Goal: Navigation & Orientation: Find specific page/section

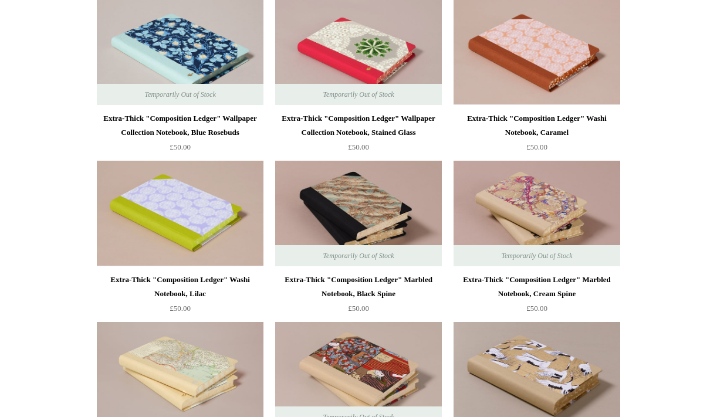
scroll to position [1604, 0]
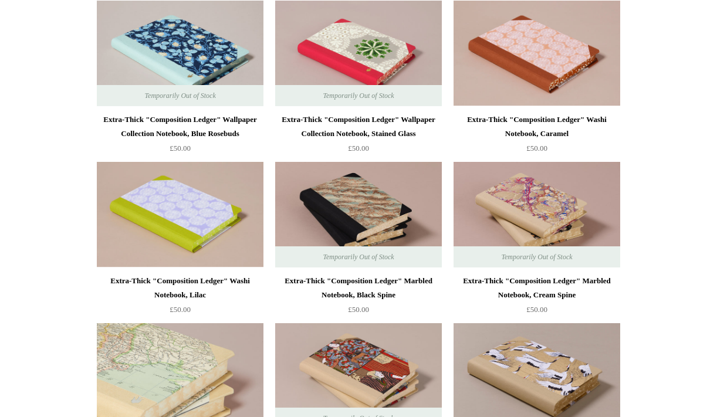
click at [211, 348] on img at bounding box center [180, 376] width 167 height 106
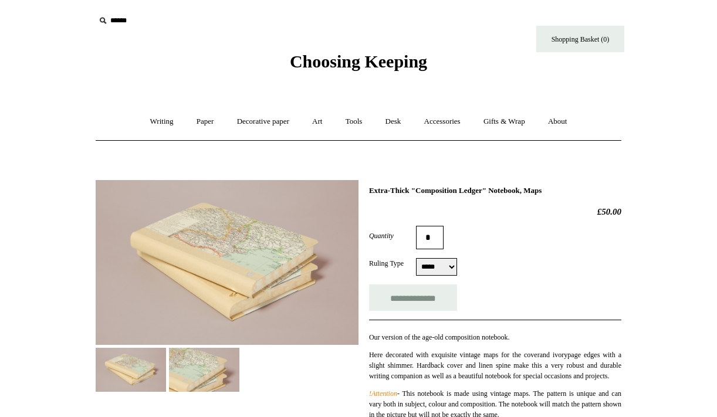
click at [228, 363] on img at bounding box center [204, 370] width 70 height 44
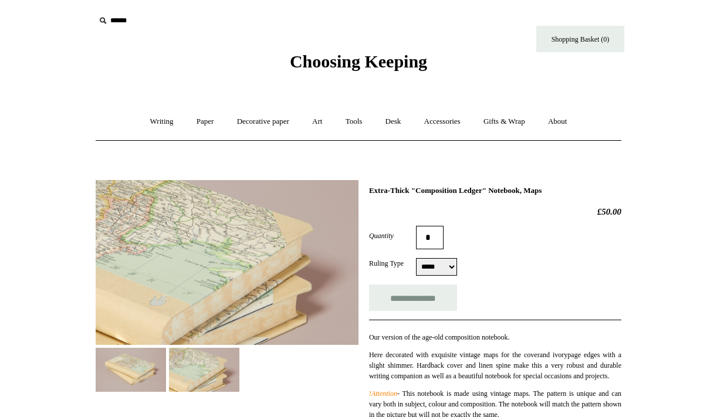
click at [152, 361] on img at bounding box center [131, 370] width 70 height 44
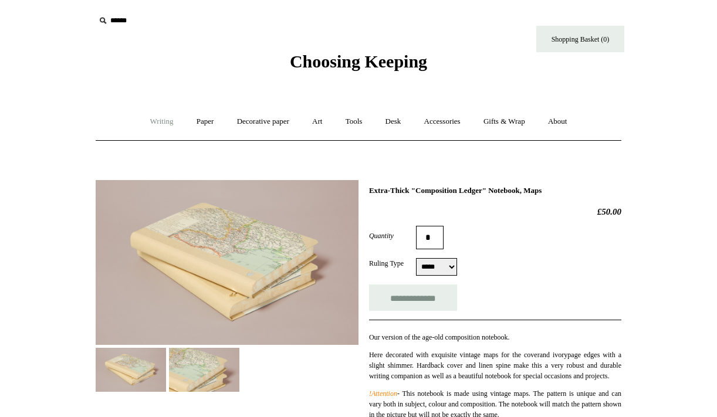
click at [160, 123] on link "Writing +" at bounding box center [162, 121] width 45 height 31
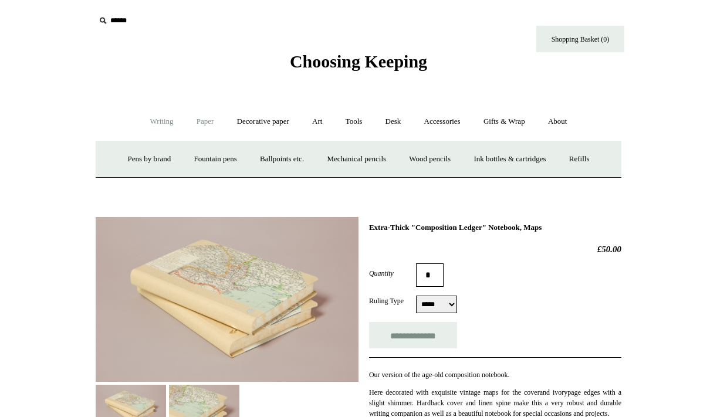
click at [202, 118] on link "Paper +" at bounding box center [205, 121] width 39 height 31
click at [192, 160] on link "Notebooks +" at bounding box center [194, 159] width 54 height 31
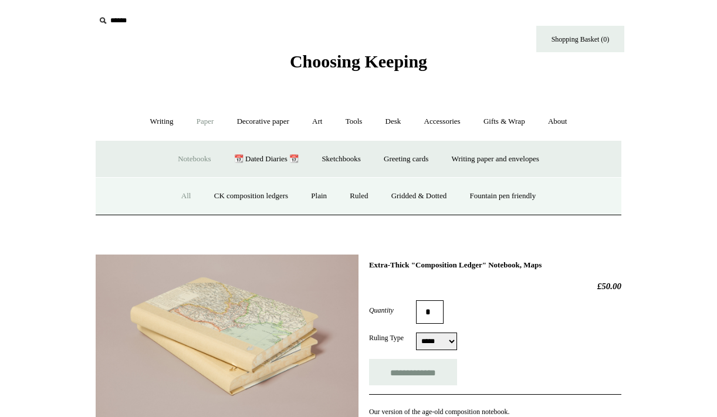
click at [182, 197] on link "All" at bounding box center [186, 196] width 31 height 31
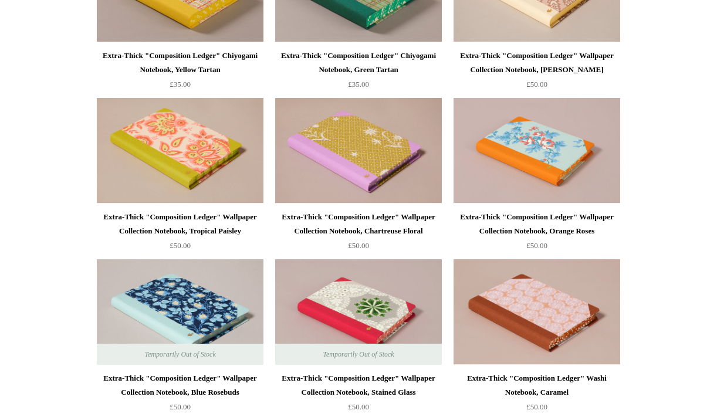
scroll to position [783, 0]
